Goal: Information Seeking & Learning: Learn about a topic

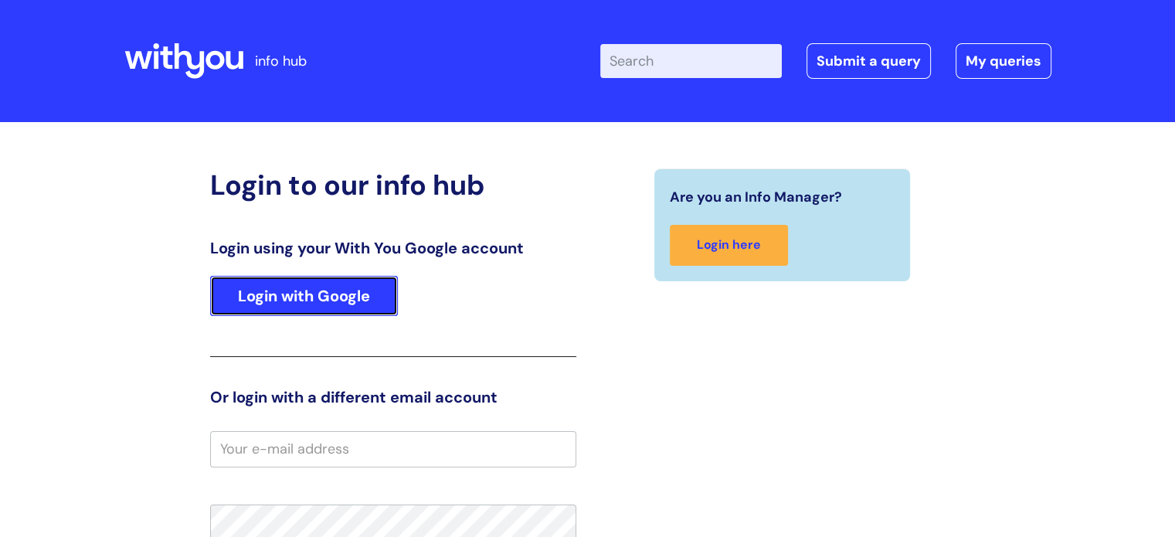
click at [332, 293] on link "Login with Google" at bounding box center [304, 296] width 188 height 40
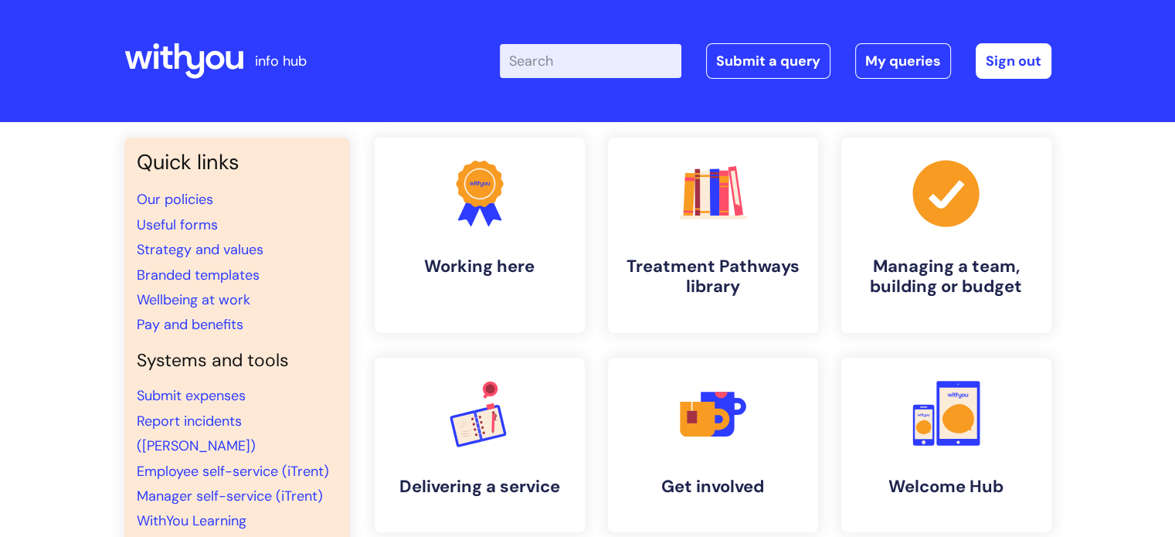
click at [599, 52] on input "Enter your search term here..." at bounding box center [590, 61] width 181 height 34
type input "appraisal"
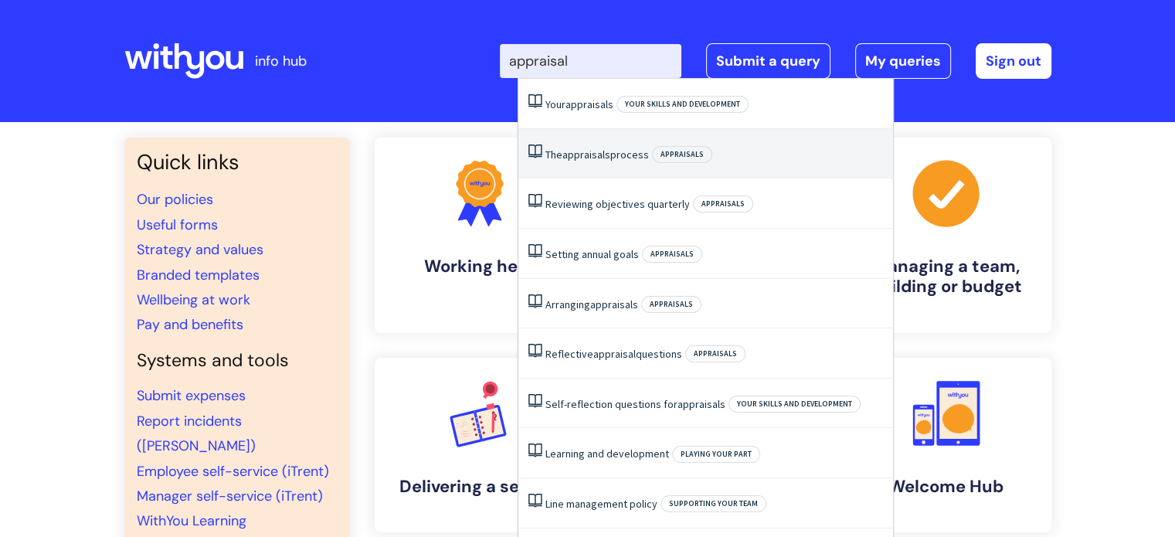
click at [609, 152] on span "appraisals" at bounding box center [586, 154] width 48 height 14
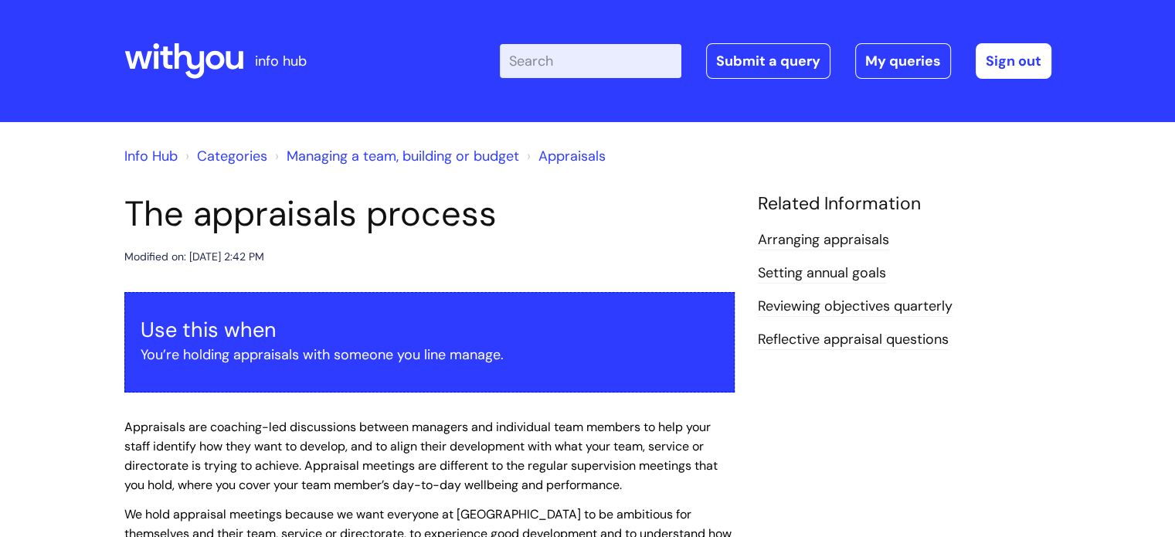
click at [784, 276] on link "Setting annual goals" at bounding box center [822, 273] width 128 height 20
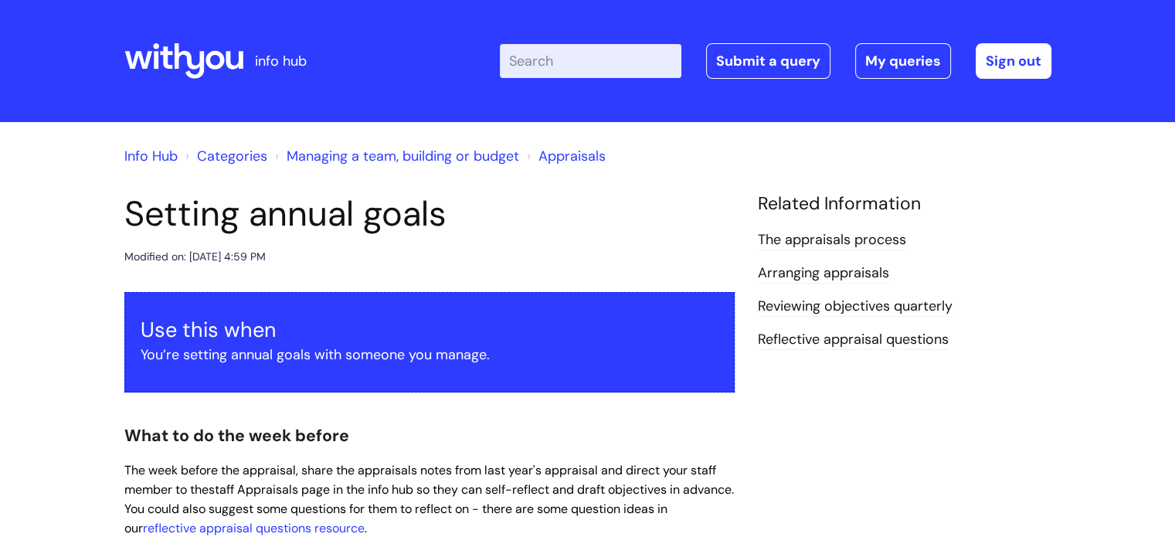
click at [786, 335] on link "Reflective appraisal questions" at bounding box center [853, 340] width 191 height 20
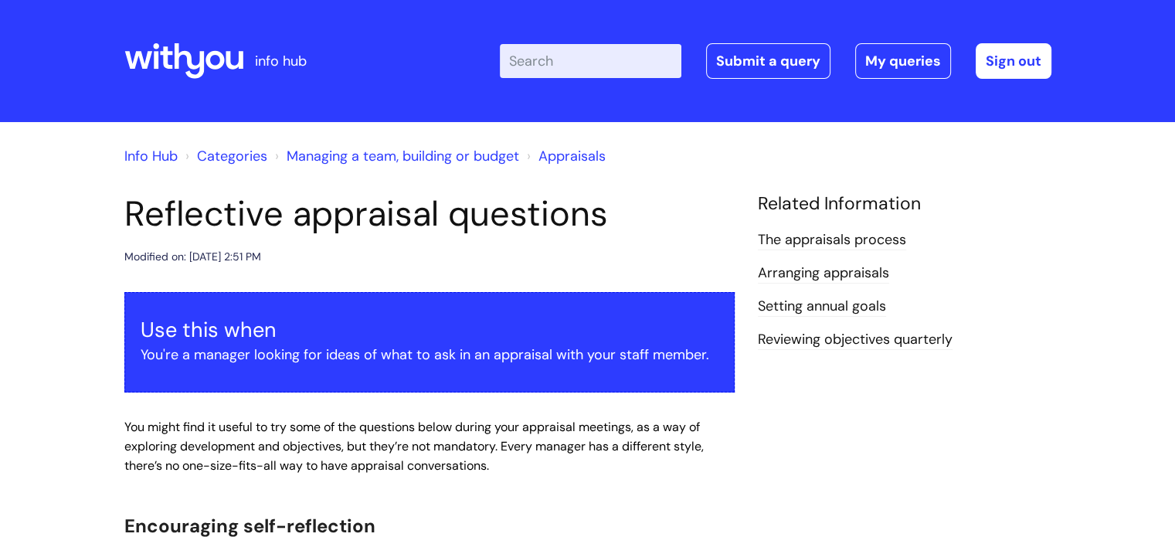
click at [544, 160] on link "Appraisals" at bounding box center [571, 156] width 67 height 19
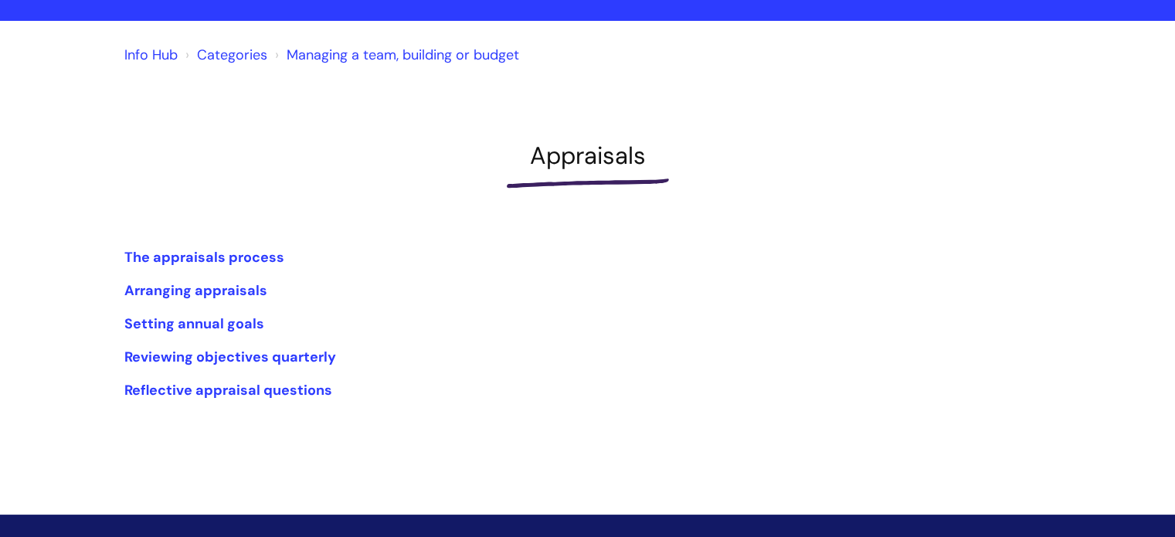
scroll to position [227, 0]
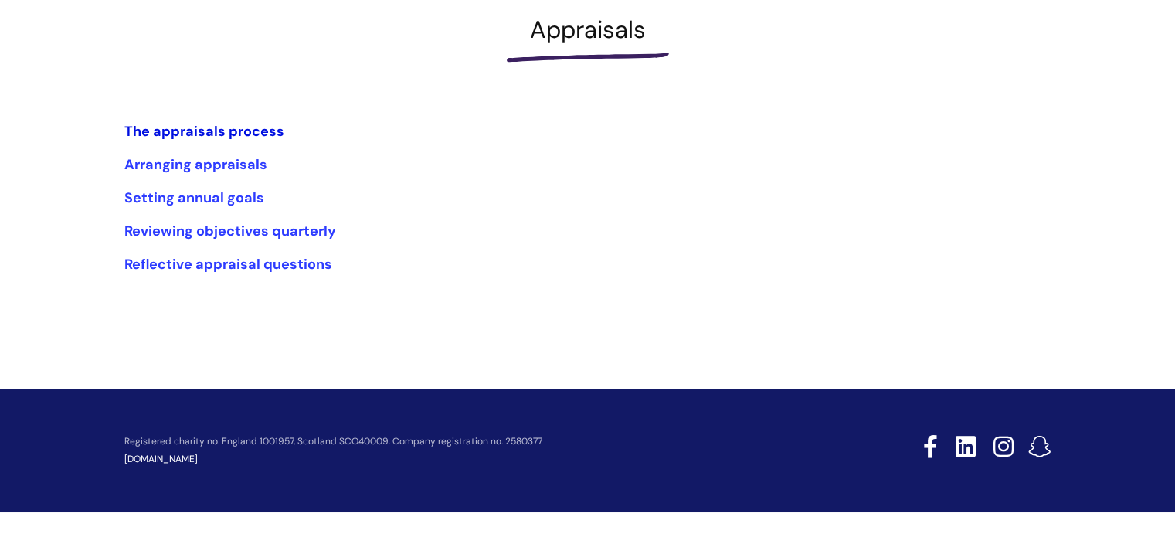
click at [207, 129] on link "The appraisals process" at bounding box center [204, 131] width 160 height 19
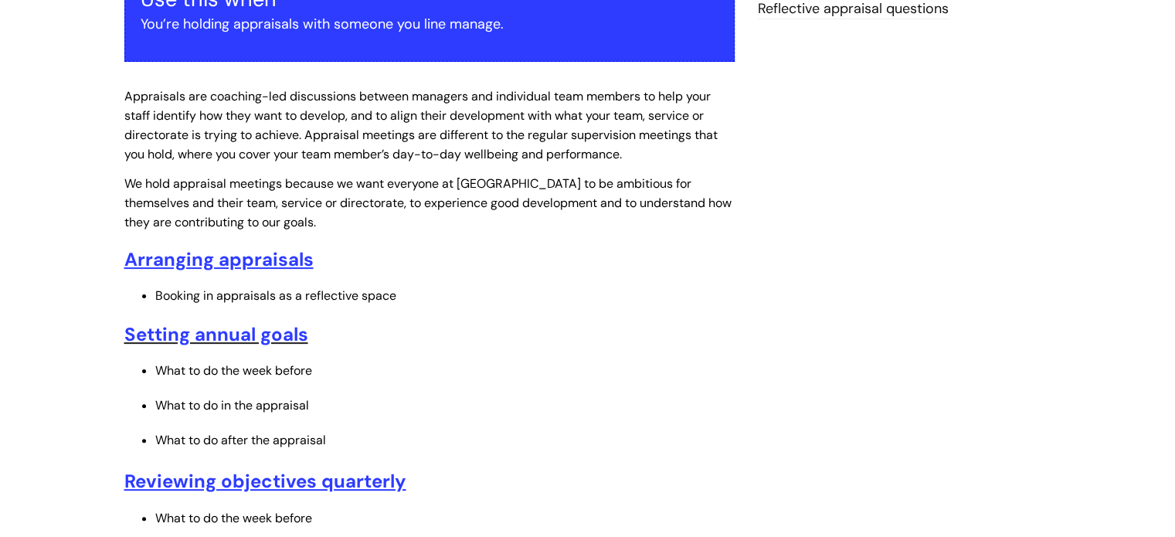
scroll to position [332, 0]
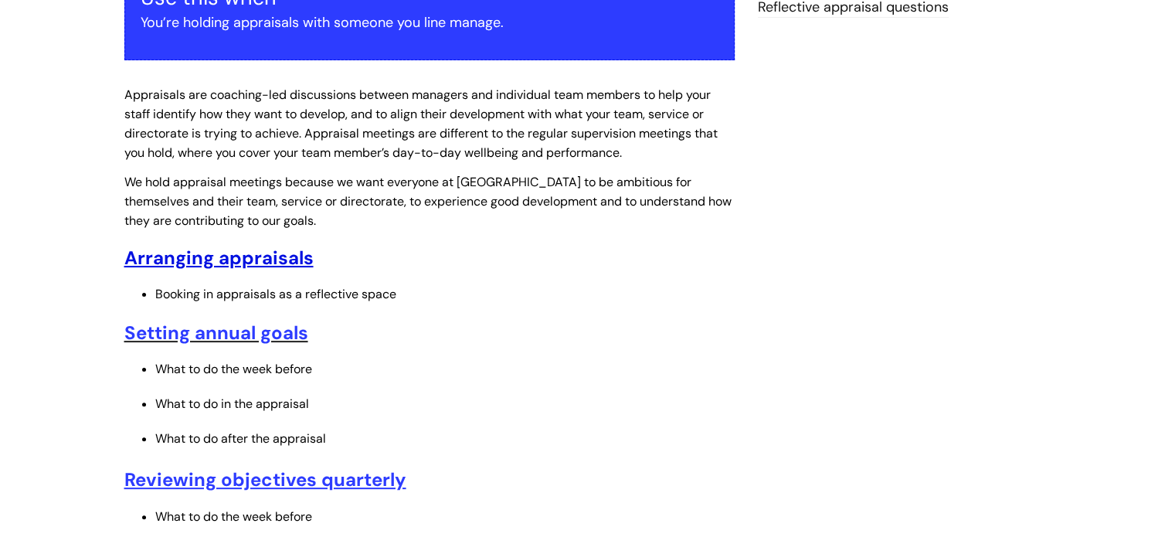
click at [267, 261] on u "Arranging appraisals" at bounding box center [218, 258] width 189 height 24
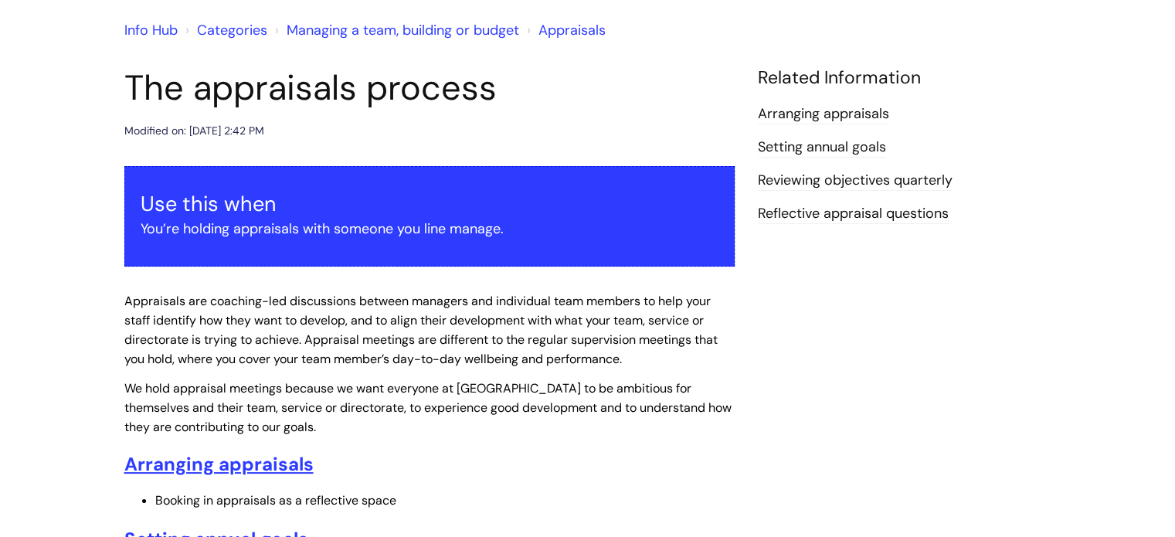
scroll to position [125, 0]
click at [776, 147] on link "Setting annual goals" at bounding box center [822, 148] width 128 height 20
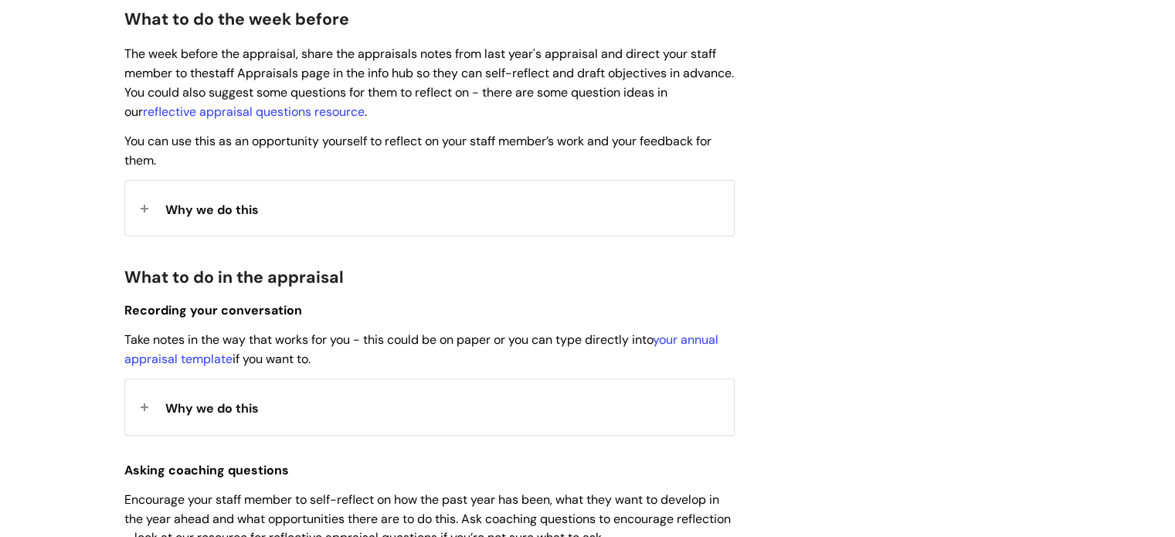
scroll to position [414, 0]
